Goal: Transaction & Acquisition: Purchase product/service

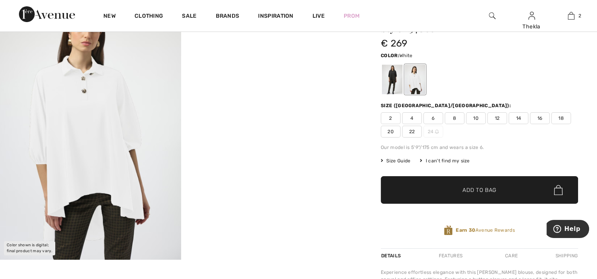
scroll to position [39, 0]
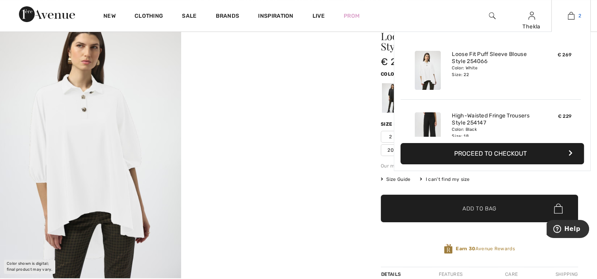
click at [573, 17] on img at bounding box center [571, 15] width 7 height 9
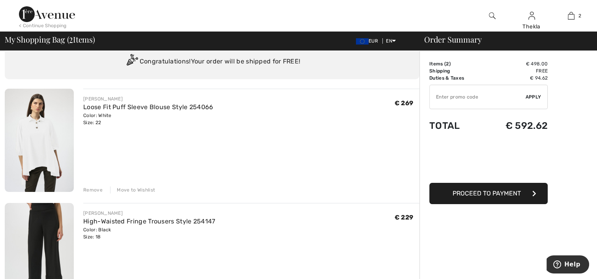
scroll to position [39, 0]
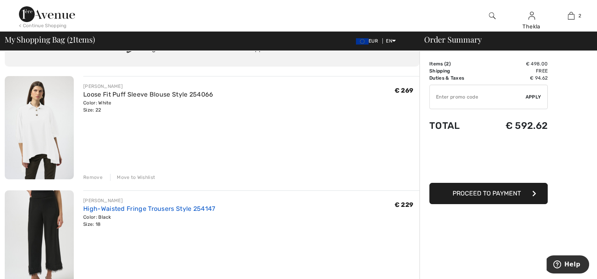
click at [122, 208] on link "High-Waisted Fringe Trousers Style 254147" at bounding box center [149, 209] width 132 height 8
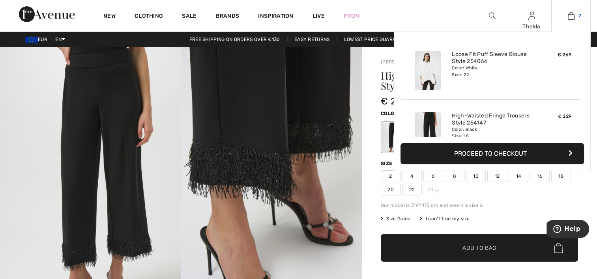
click at [570, 11] on img at bounding box center [571, 15] width 7 height 9
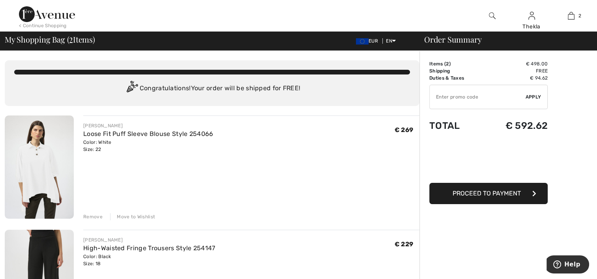
click at [456, 199] on button "Proceed to Payment" at bounding box center [488, 193] width 118 height 21
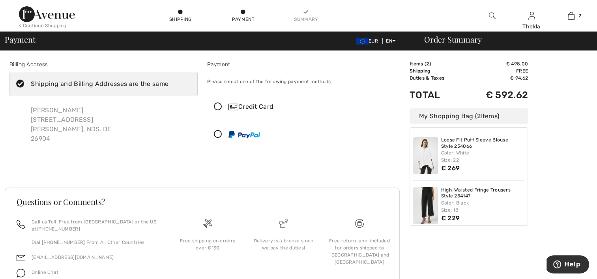
click at [217, 135] on icon at bounding box center [218, 135] width 21 height 8
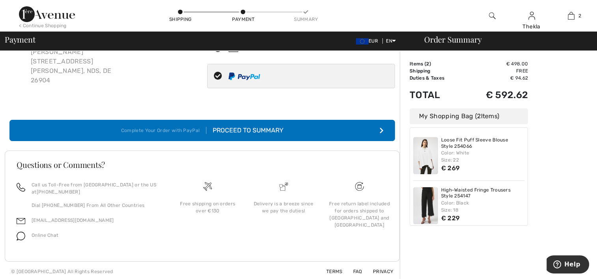
scroll to position [60, 0]
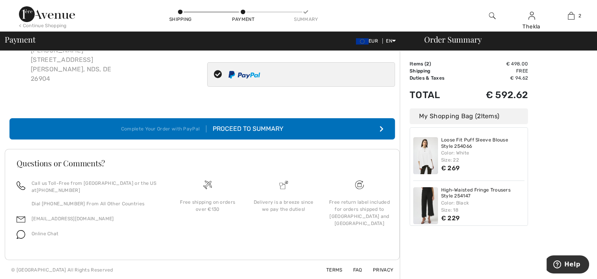
click at [263, 133] on button "Complete Your Order with PayPal Proceed to Summary" at bounding box center [202, 128] width 386 height 21
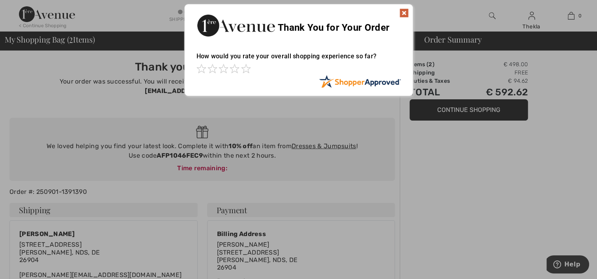
click at [405, 13] on img at bounding box center [403, 12] width 9 height 9
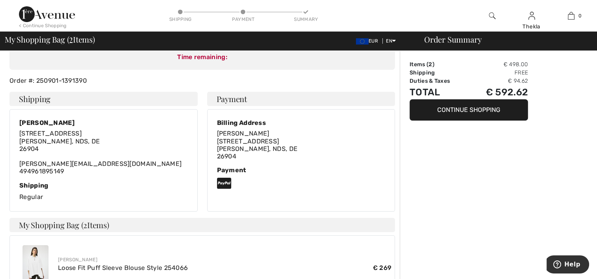
scroll to position [118, 0]
